Goal: Information Seeking & Learning: Understand process/instructions

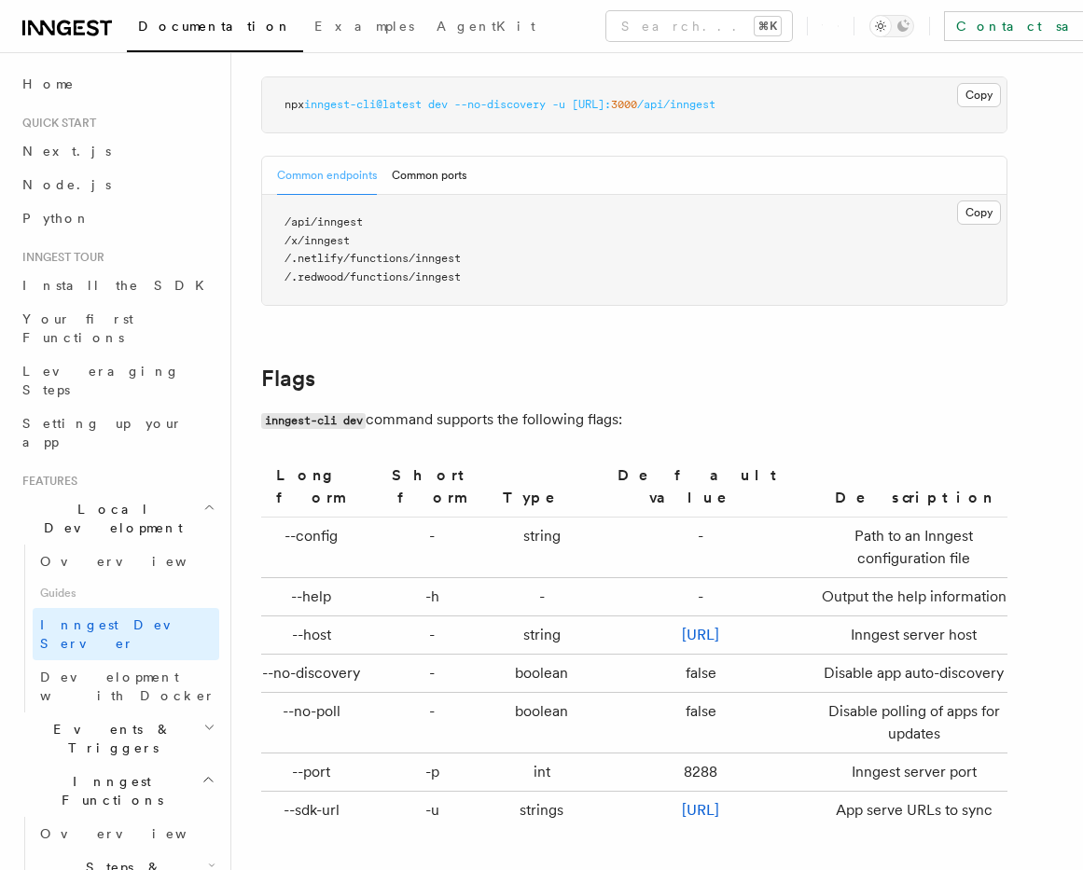
scroll to position [5797, 0]
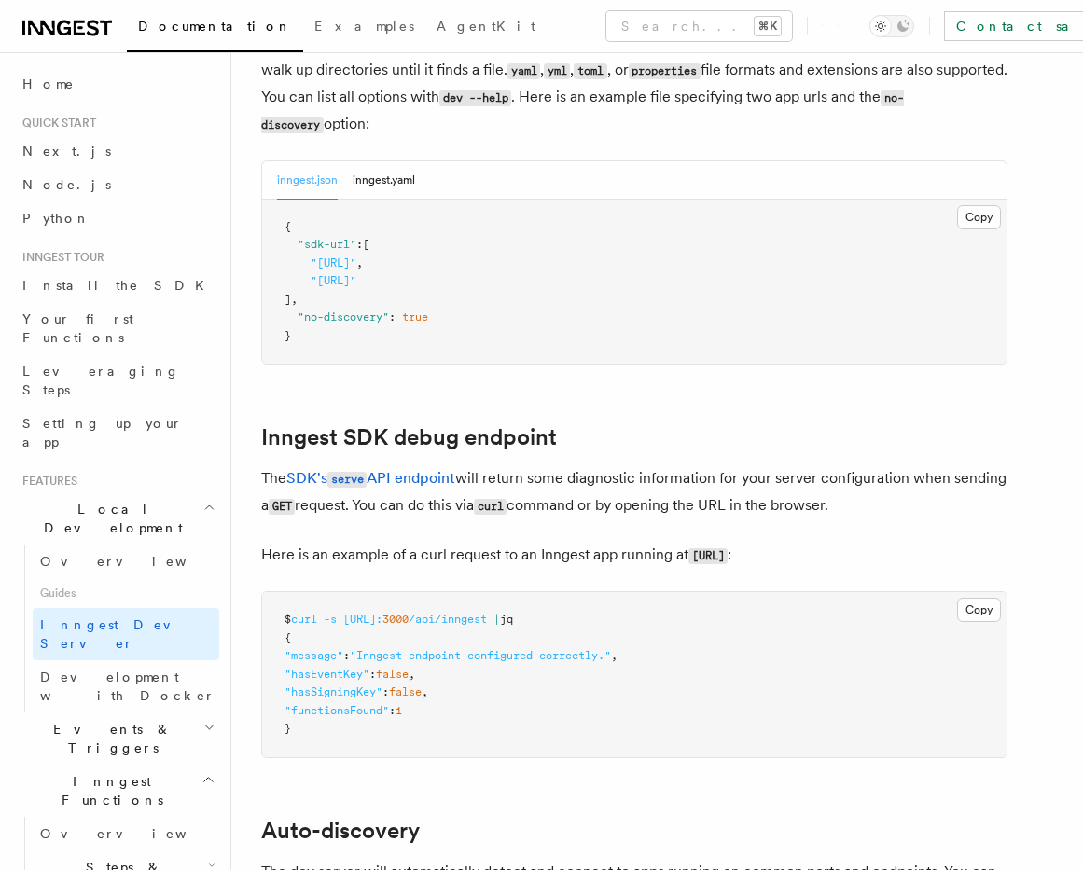
scroll to position [6167, 0]
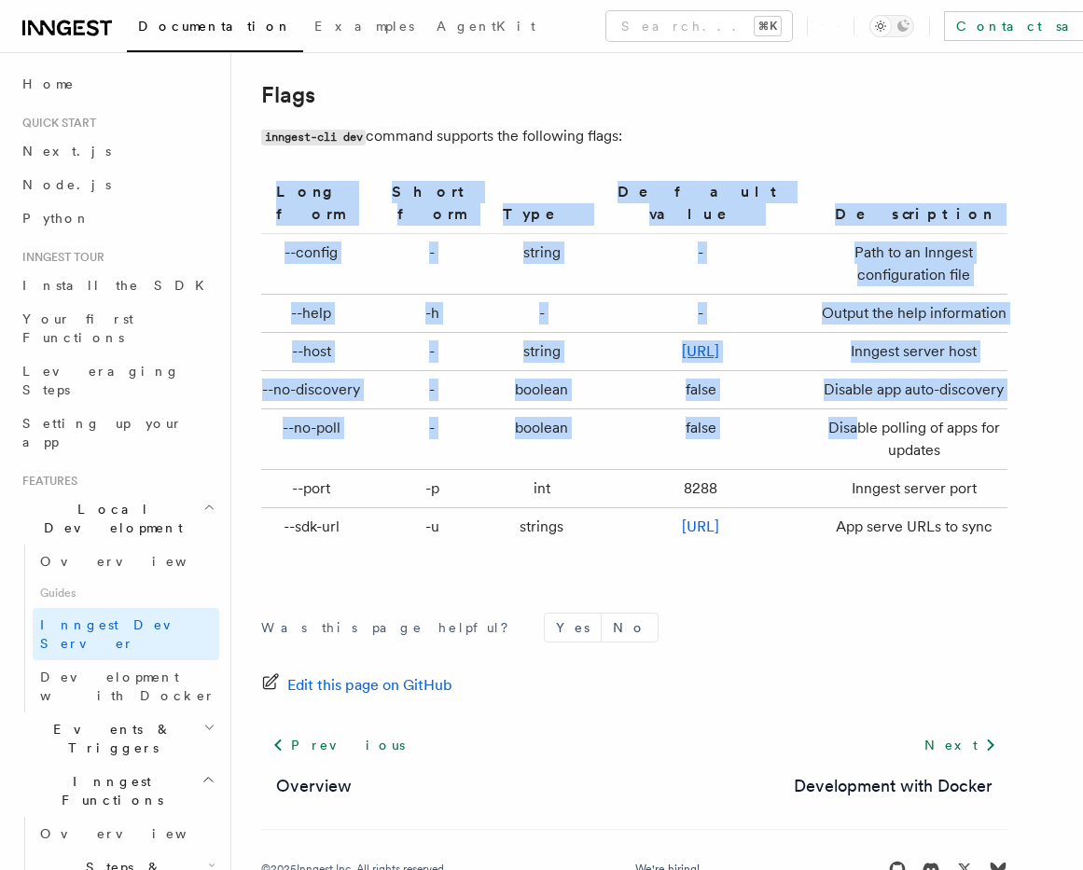
drag, startPoint x: 1010, startPoint y: 430, endPoint x: 802, endPoint y: 432, distance: 208.0
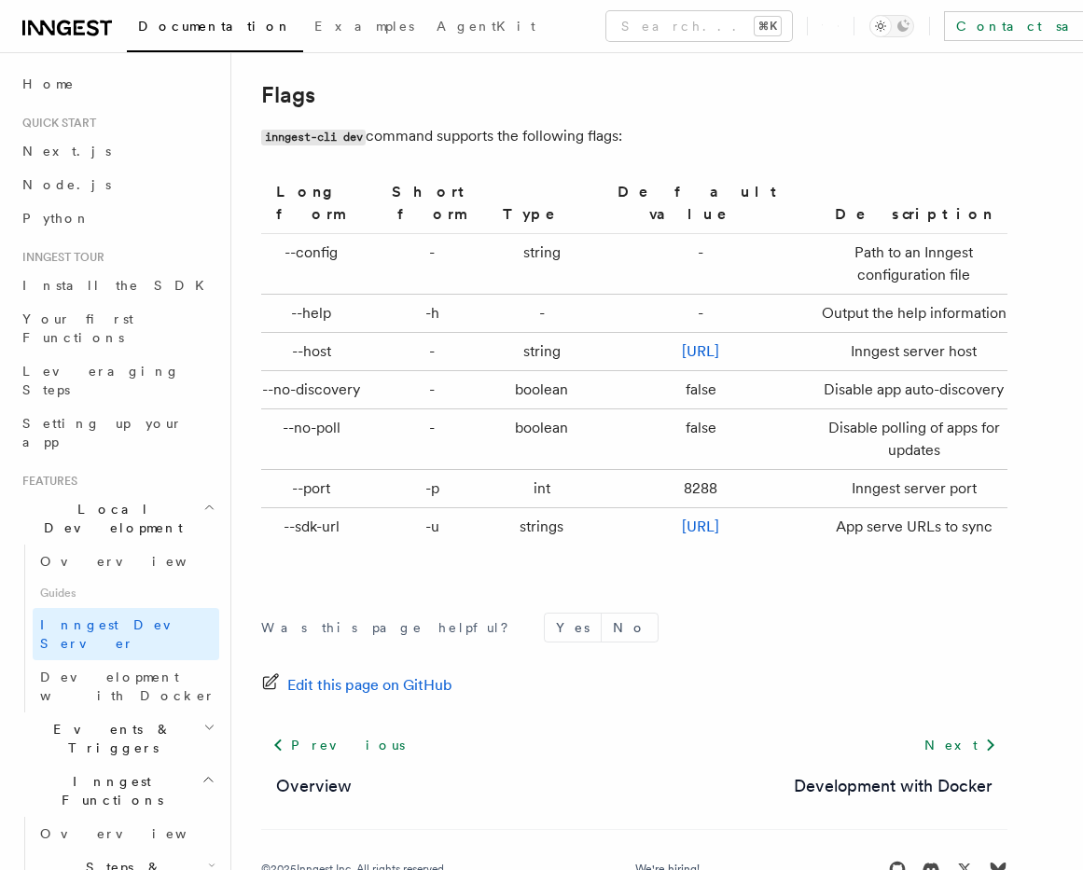
click at [813, 432] on td "Disable polling of apps for updates" at bounding box center [910, 439] width 194 height 61
drag, startPoint x: 778, startPoint y: 434, endPoint x: 1003, endPoint y: 435, distance: 225.7
click at [1003, 435] on td "Disable polling of apps for updates" at bounding box center [910, 439] width 194 height 61
copy td "Disable polling of apps for updates"
